Goal: Find specific page/section: Find specific page/section

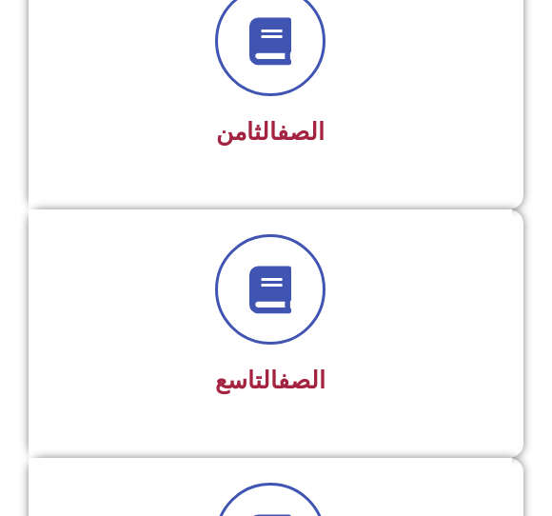
scroll to position [2282, 0]
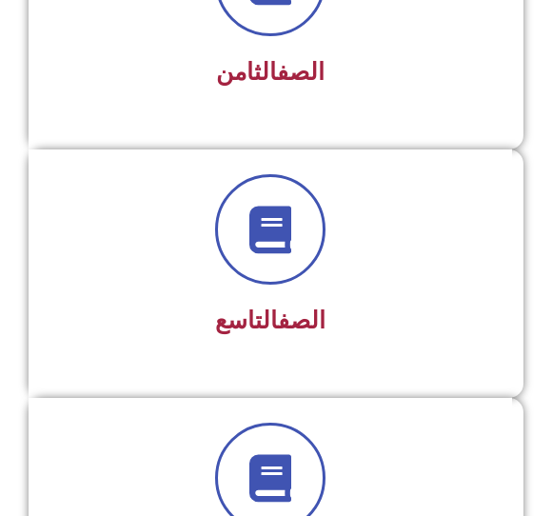
scroll to position [2287, 0]
click at [355, 273] on div at bounding box center [270, 230] width 434 height 110
click at [280, 327] on link "الصف" at bounding box center [302, 321] width 48 height 28
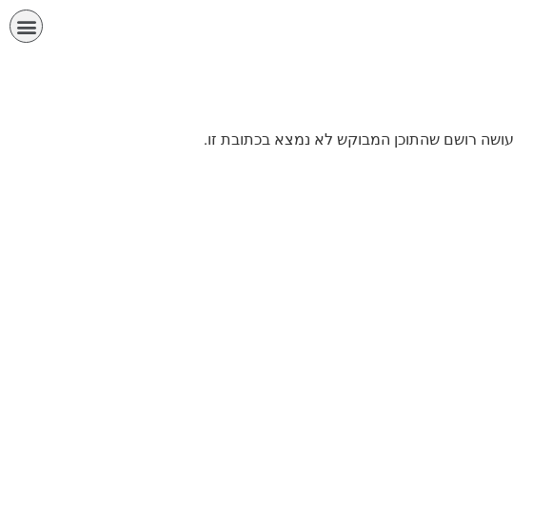
click at [20, 24] on icon "כפתור פתיחת תפריט" at bounding box center [26, 26] width 21 height 21
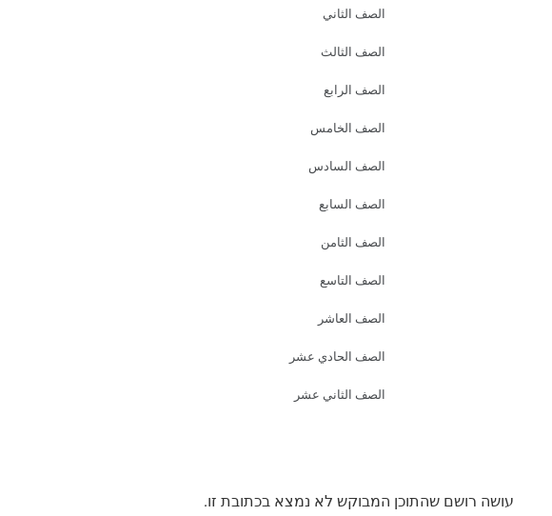
scroll to position [144, 0]
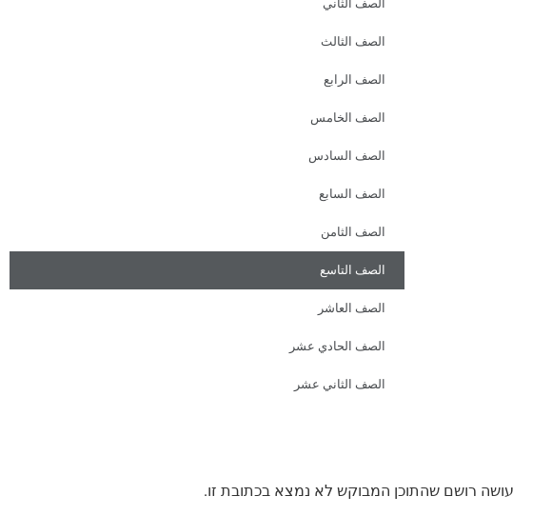
click at [356, 280] on link "الصف التاسع" at bounding box center [207, 270] width 395 height 38
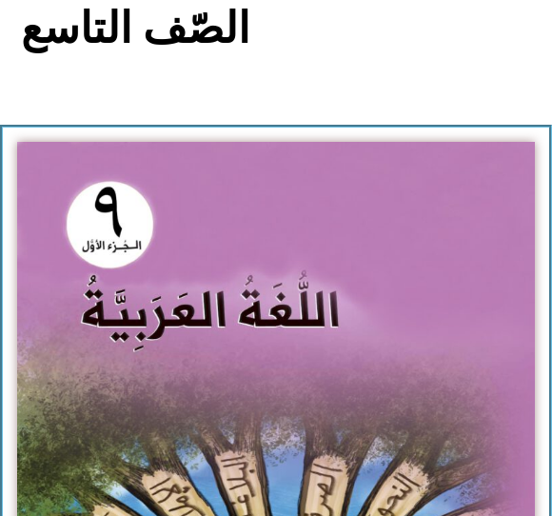
scroll to position [254, 0]
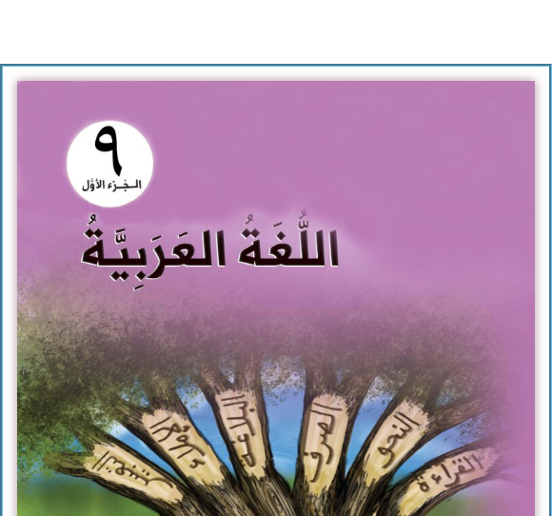
click at [362, 291] on img at bounding box center [276, 402] width 518 height 640
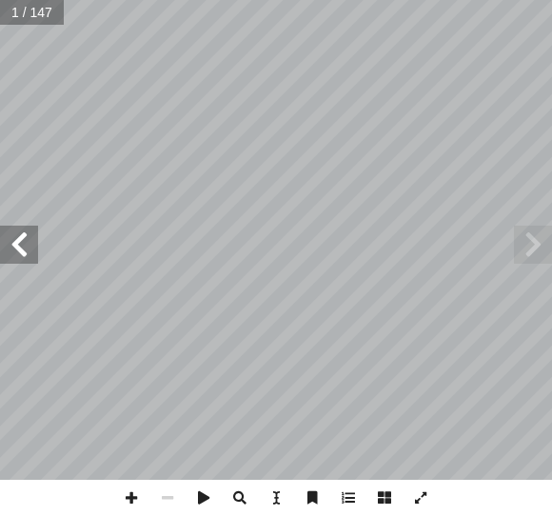
click at [20, 244] on span at bounding box center [19, 245] width 38 height 38
click at [16, 250] on span at bounding box center [19, 245] width 38 height 38
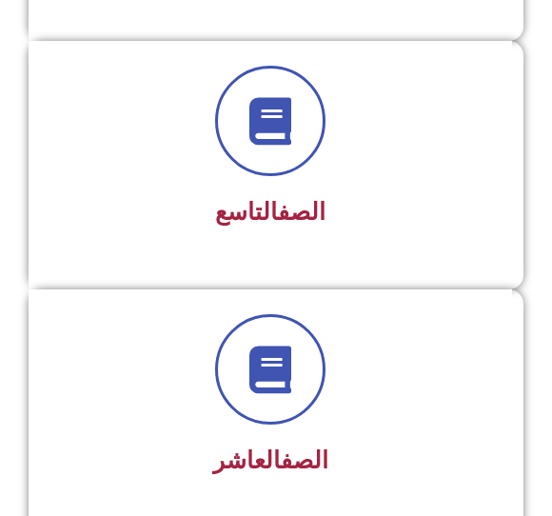
scroll to position [2396, 0]
click at [401, 170] on div at bounding box center [270, 121] width 434 height 110
click at [318, 199] on link "الصف" at bounding box center [302, 212] width 48 height 28
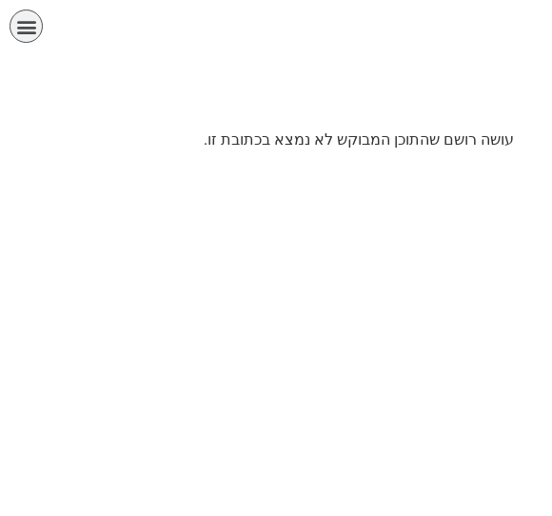
click at [34, 30] on icon "כפתור פתיחת תפריט" at bounding box center [26, 26] width 21 height 21
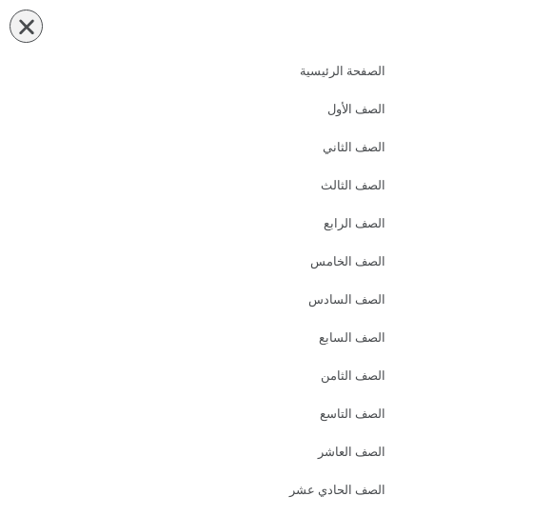
scroll to position [144, 0]
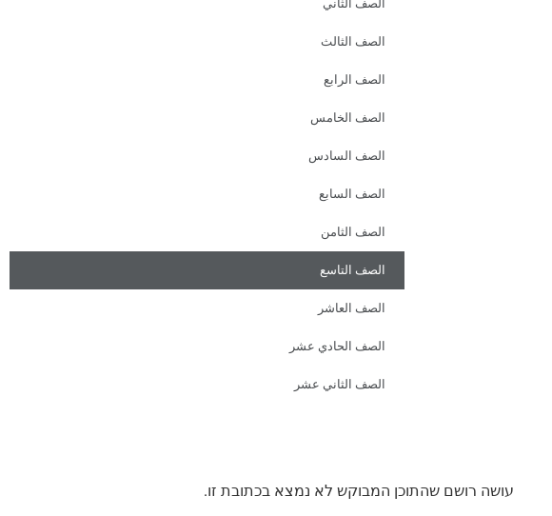
click at [362, 273] on link "الصف التاسع" at bounding box center [207, 270] width 395 height 38
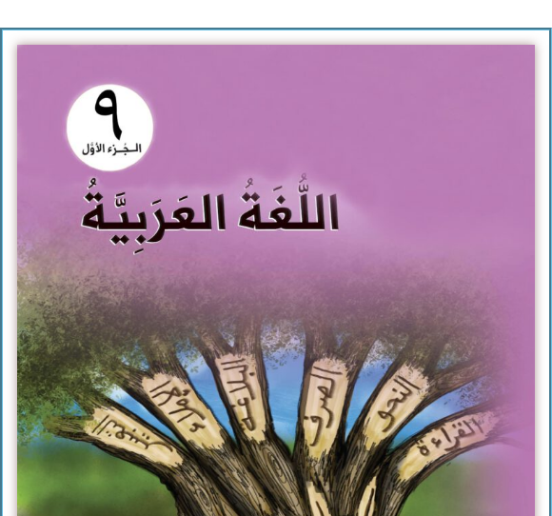
scroll to position [289, 0]
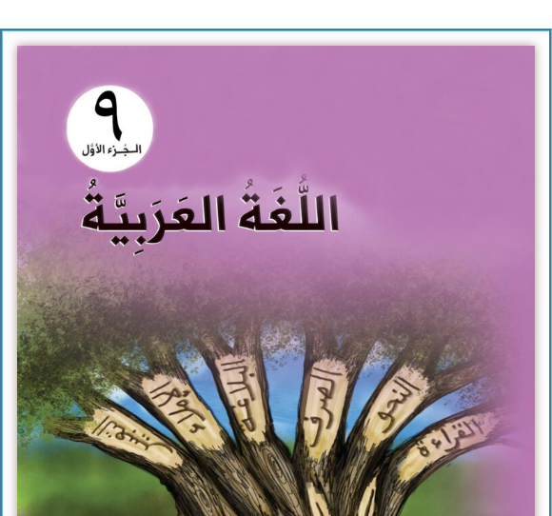
click at [315, 334] on img at bounding box center [276, 367] width 518 height 640
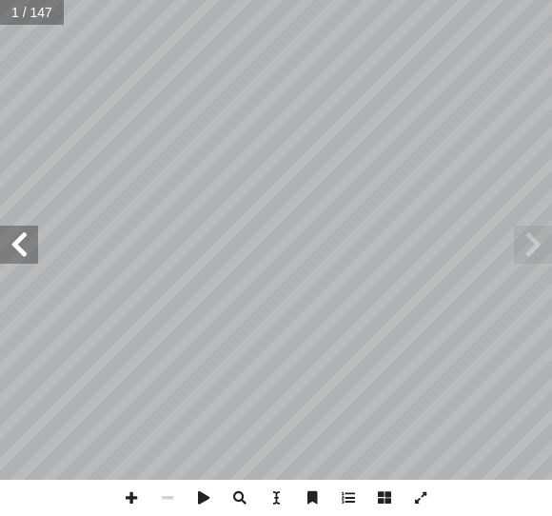
click at [26, 231] on span at bounding box center [19, 245] width 38 height 38
click at [24, 242] on span at bounding box center [19, 245] width 38 height 38
click at [27, 235] on span at bounding box center [19, 245] width 38 height 38
click at [27, 251] on span at bounding box center [19, 245] width 38 height 38
click at [20, 250] on span at bounding box center [19, 245] width 38 height 38
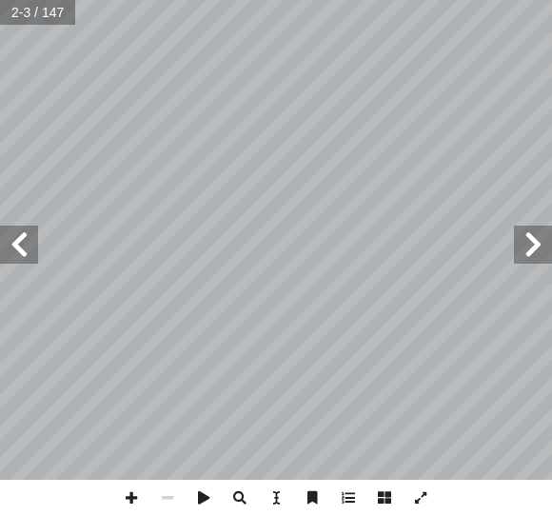
click at [32, 238] on span at bounding box center [19, 245] width 38 height 38
click at [30, 241] on span at bounding box center [19, 245] width 38 height 38
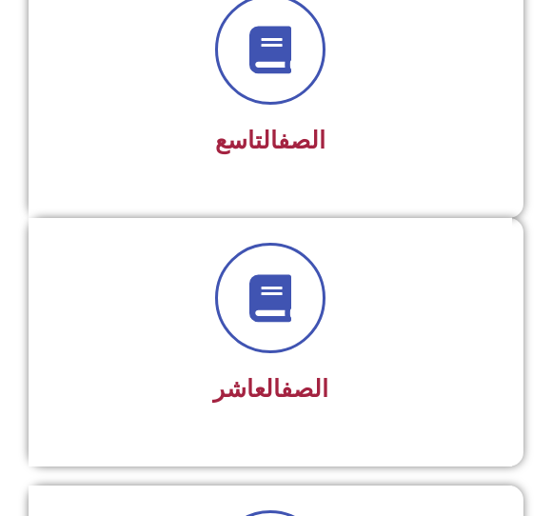
scroll to position [2465, 0]
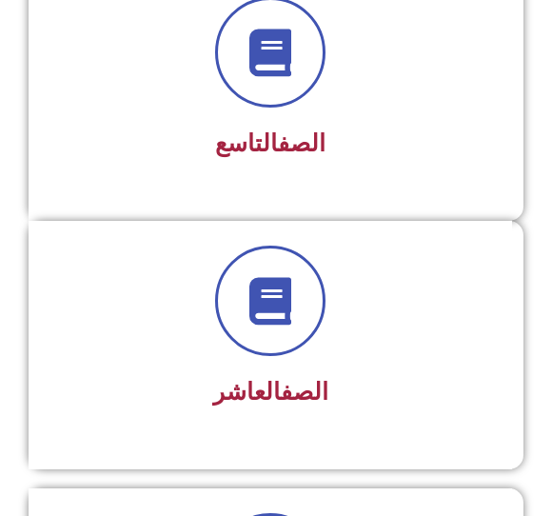
click at [401, 179] on div "الصف التاسع" at bounding box center [270, 96] width 483 height 248
click at [299, 150] on link "الصف" at bounding box center [302, 143] width 48 height 28
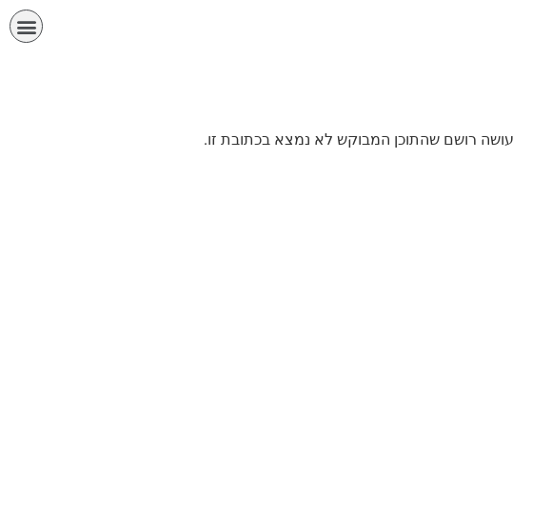
click at [22, 35] on icon "כפתור פתיחת תפריט" at bounding box center [26, 26] width 21 height 21
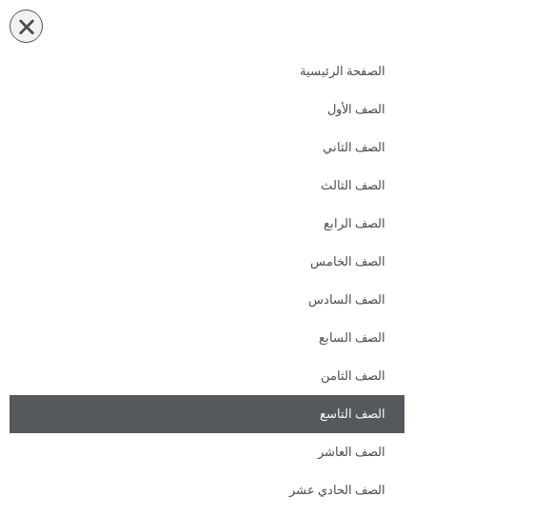
click at [388, 421] on link "الصف التاسع" at bounding box center [207, 414] width 395 height 38
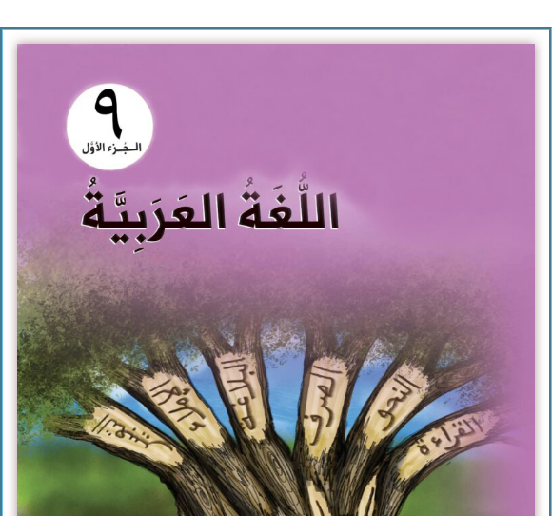
scroll to position [291, 0]
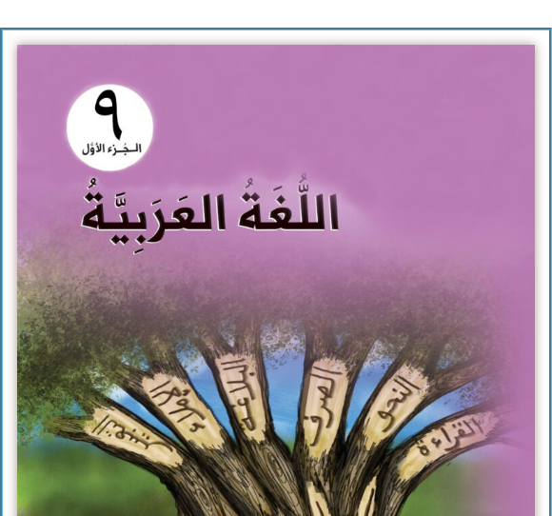
click at [361, 332] on img at bounding box center [276, 365] width 518 height 640
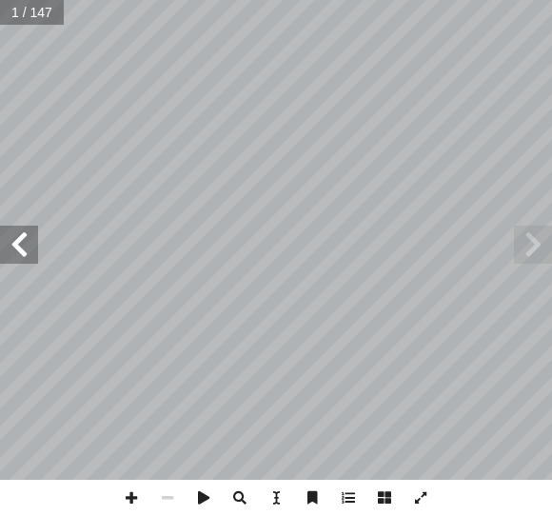
click at [16, 250] on span at bounding box center [19, 245] width 38 height 38
click at [23, 246] on span at bounding box center [19, 245] width 38 height 38
click at [21, 249] on span at bounding box center [19, 245] width 38 height 38
click at [32, 244] on span at bounding box center [19, 245] width 38 height 38
click at [36, 245] on span at bounding box center [19, 245] width 38 height 38
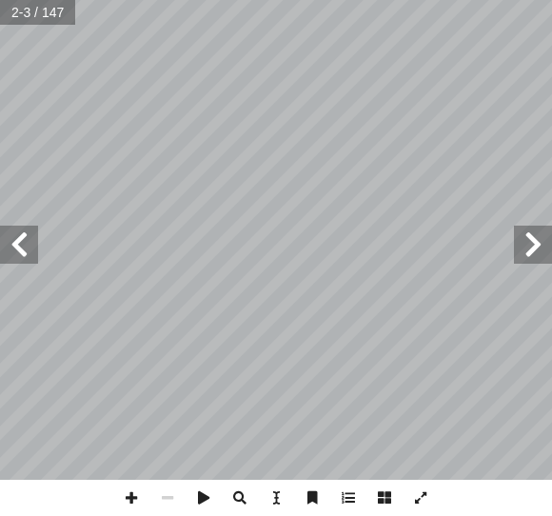
click at [25, 249] on span at bounding box center [19, 245] width 38 height 38
click at [20, 246] on span at bounding box center [19, 245] width 38 height 38
click at [31, 237] on span at bounding box center [19, 245] width 38 height 38
click at [36, 247] on span at bounding box center [19, 245] width 38 height 38
click at [23, 243] on span at bounding box center [19, 245] width 38 height 38
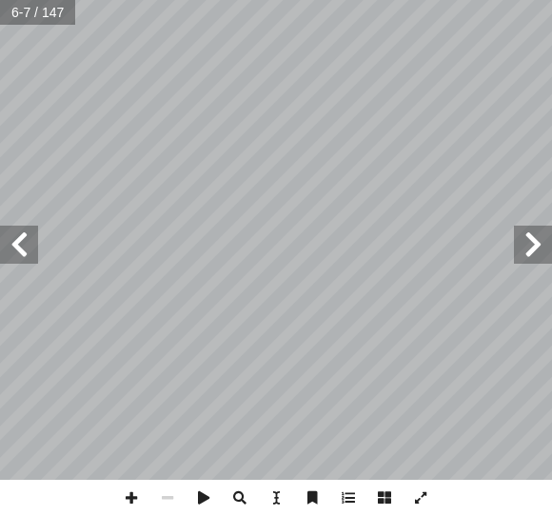
click at [31, 239] on span at bounding box center [19, 245] width 38 height 38
click at [34, 239] on span at bounding box center [19, 245] width 38 height 38
click at [28, 248] on span at bounding box center [19, 245] width 38 height 38
click at [22, 247] on span at bounding box center [19, 245] width 38 height 38
click at [21, 250] on span at bounding box center [19, 245] width 38 height 38
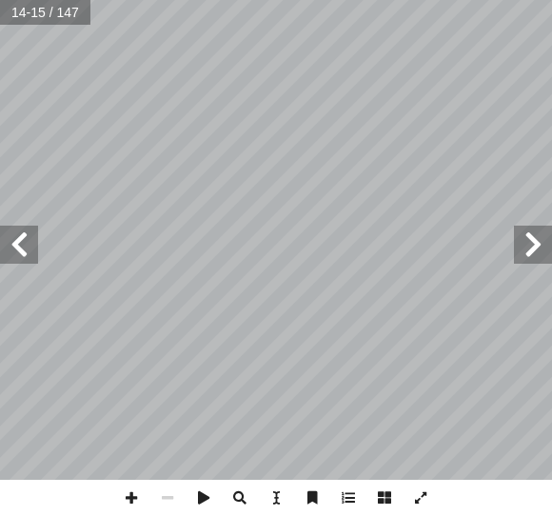
click at [516, 248] on span at bounding box center [533, 245] width 38 height 38
click at [25, 241] on span at bounding box center [19, 245] width 38 height 38
click at [33, 247] on span at bounding box center [19, 245] width 38 height 38
click at [527, 255] on span at bounding box center [533, 245] width 38 height 38
click at [30, 247] on span at bounding box center [19, 245] width 38 height 38
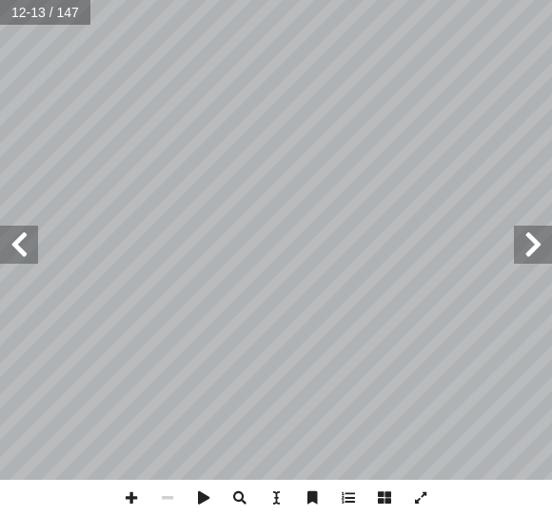
click at [9, 250] on span at bounding box center [19, 245] width 38 height 38
click at [31, 256] on span at bounding box center [19, 245] width 38 height 38
